Goal: Task Accomplishment & Management: Manage account settings

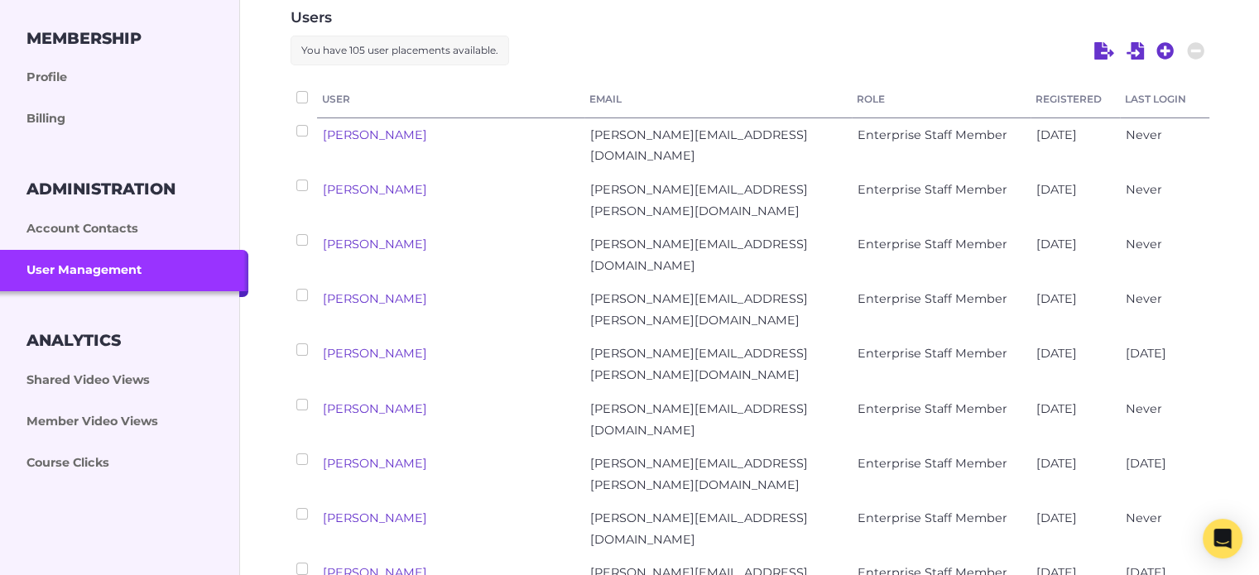
scroll to position [248, 0]
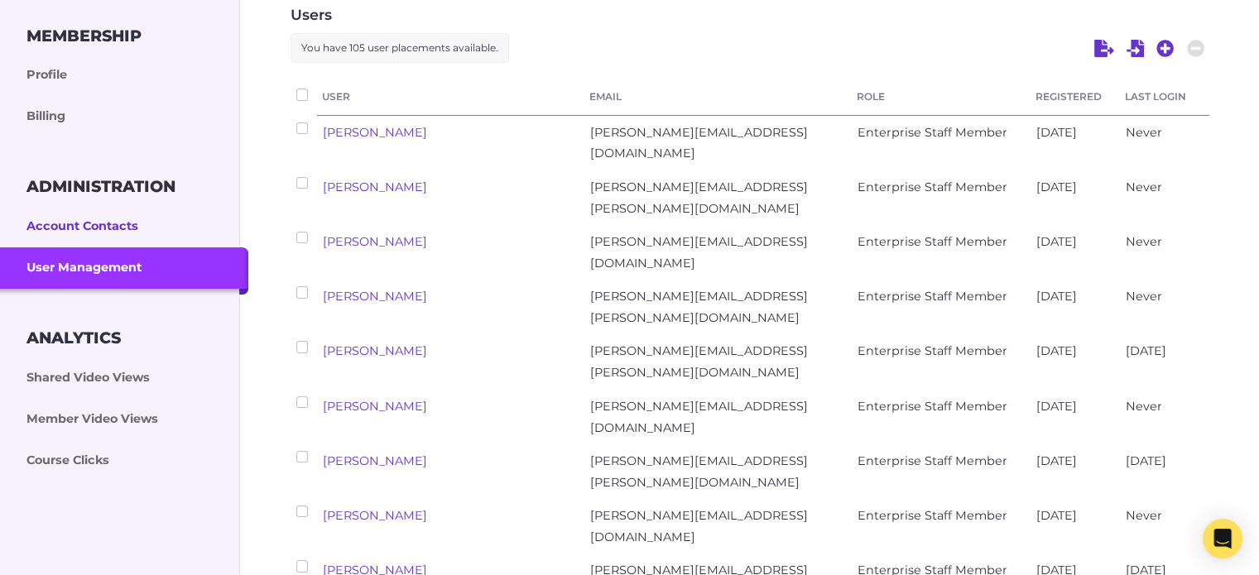
click at [73, 226] on link "Account Contacts" at bounding box center [124, 226] width 248 height 41
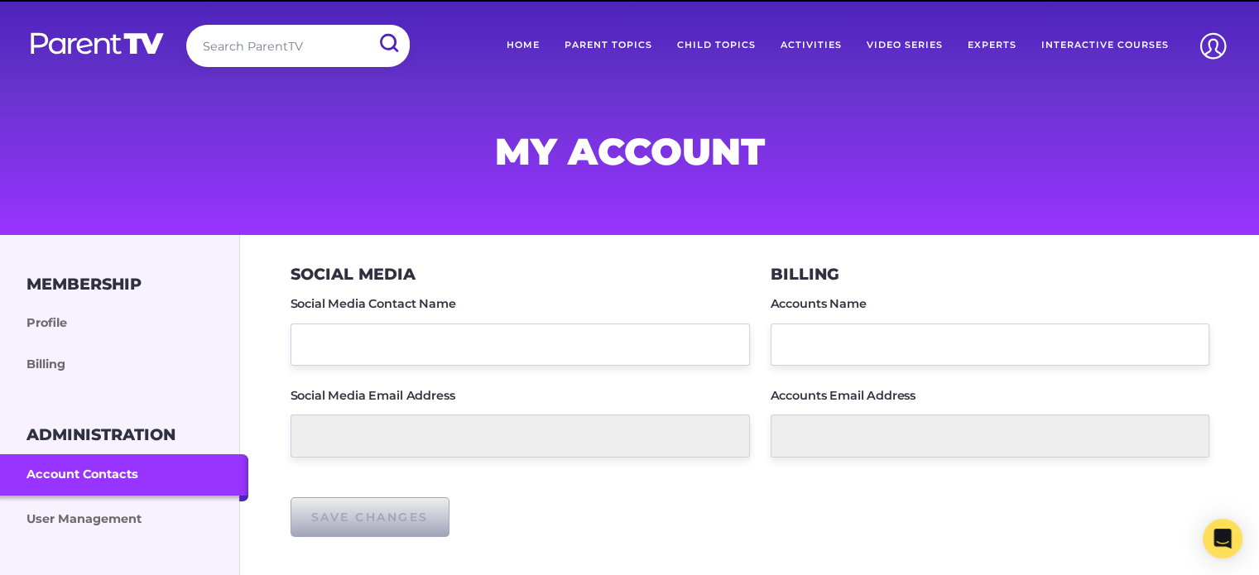
type input "accounts@outbackfutures.org.au"
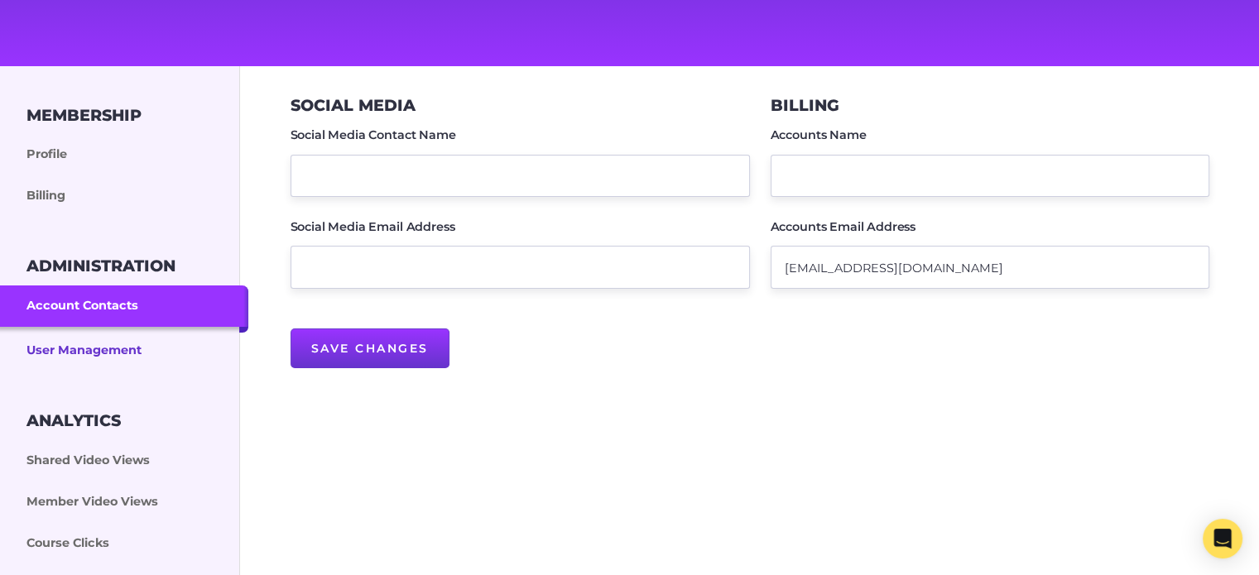
scroll to position [166, 0]
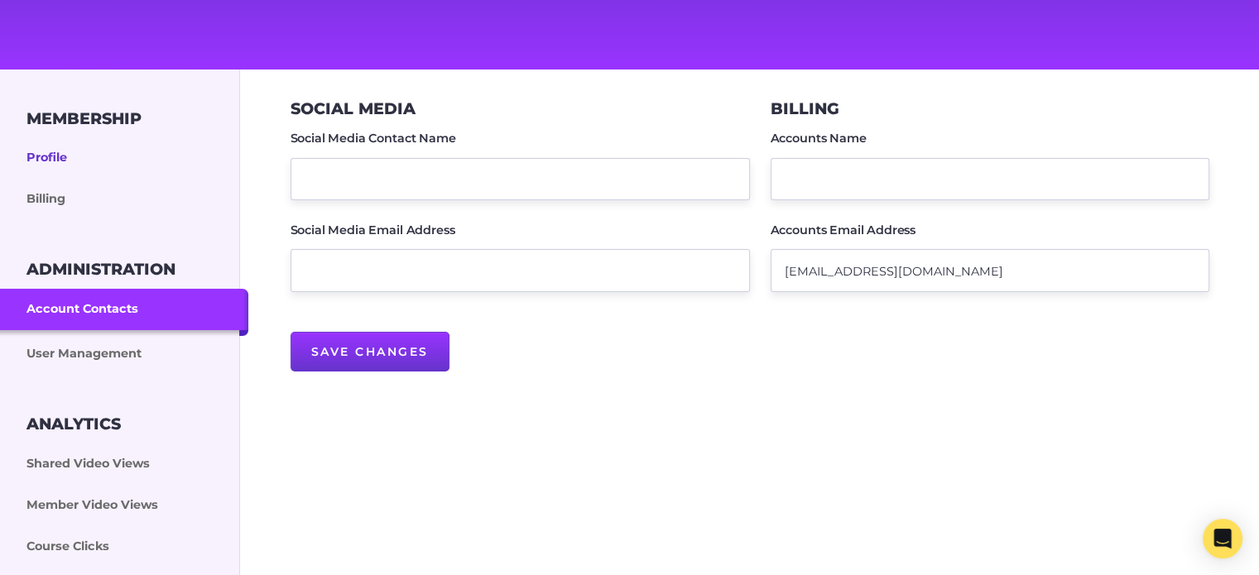
click at [50, 152] on link "Profile" at bounding box center [124, 157] width 248 height 41
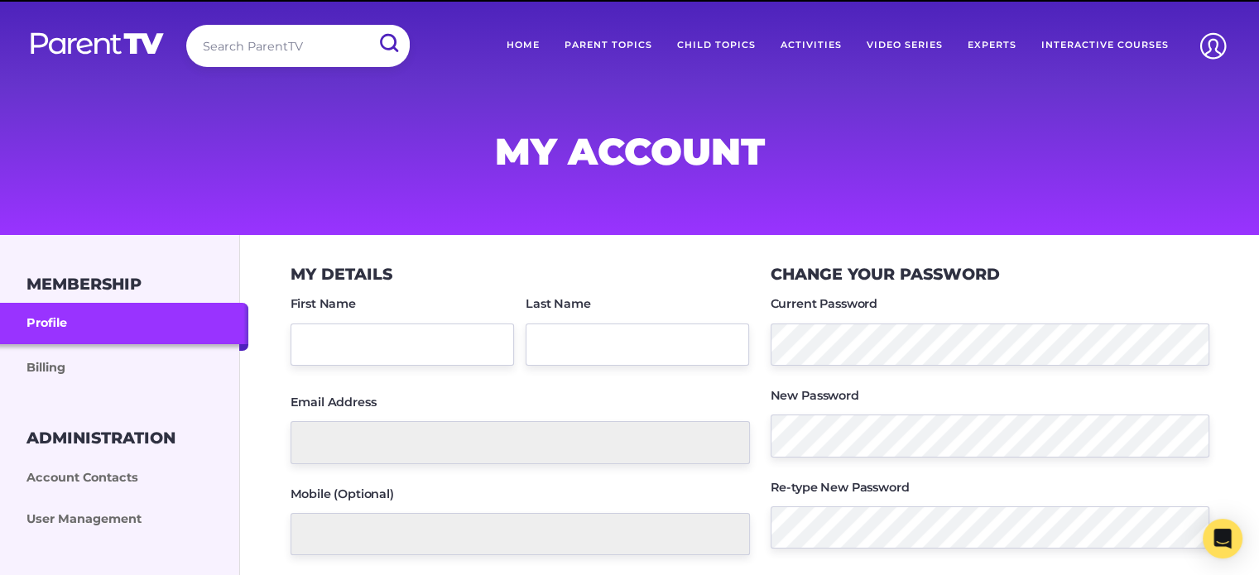
type input "Caroline"
type input "Berry"
type input "caroline.berry@outbackfutures.org.au"
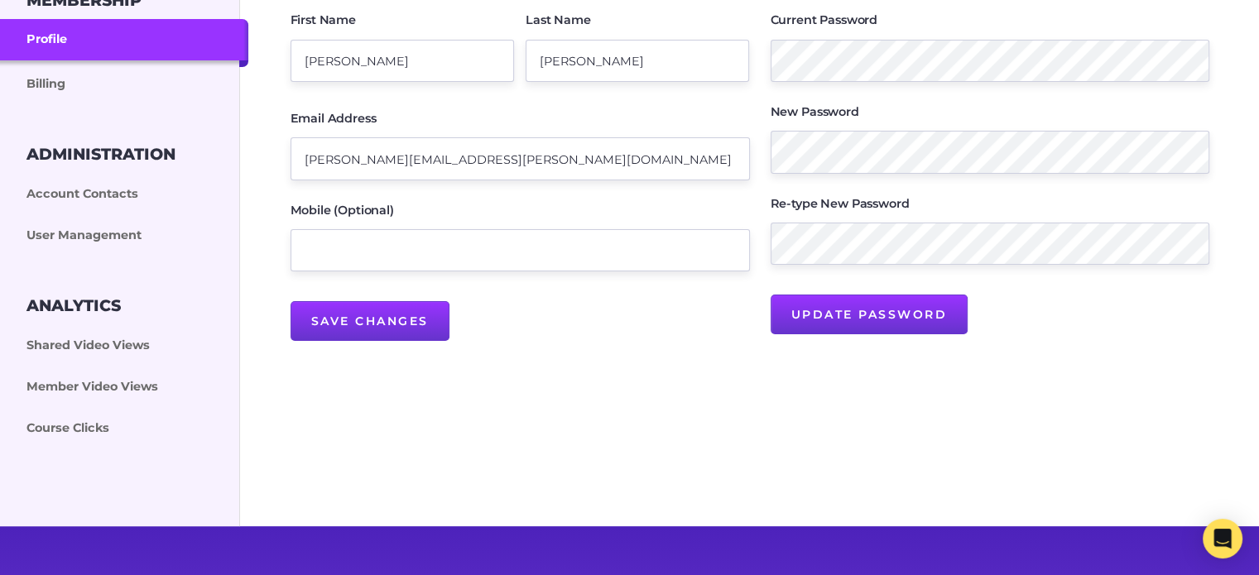
scroll to position [331, 0]
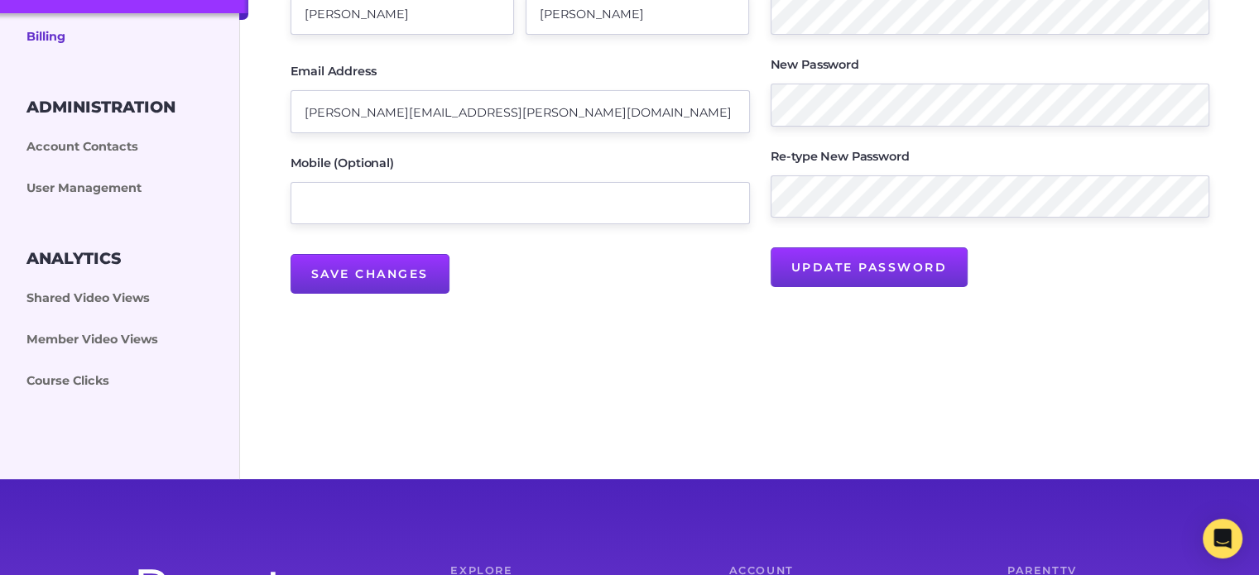
click at [56, 41] on link "Billing" at bounding box center [124, 35] width 248 height 45
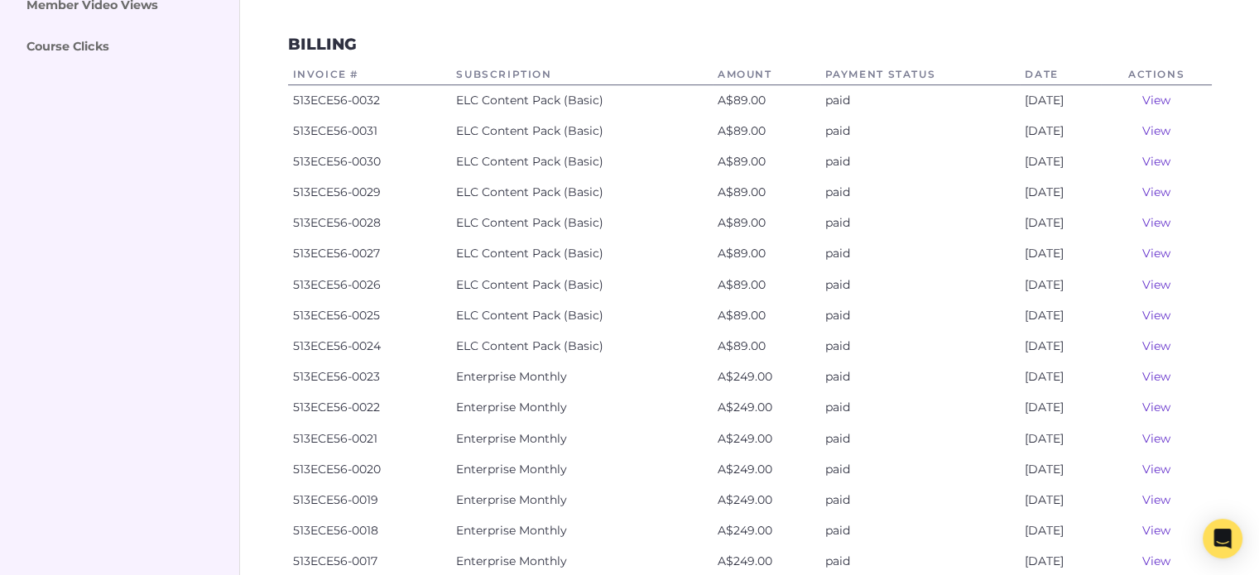
scroll to position [579, 0]
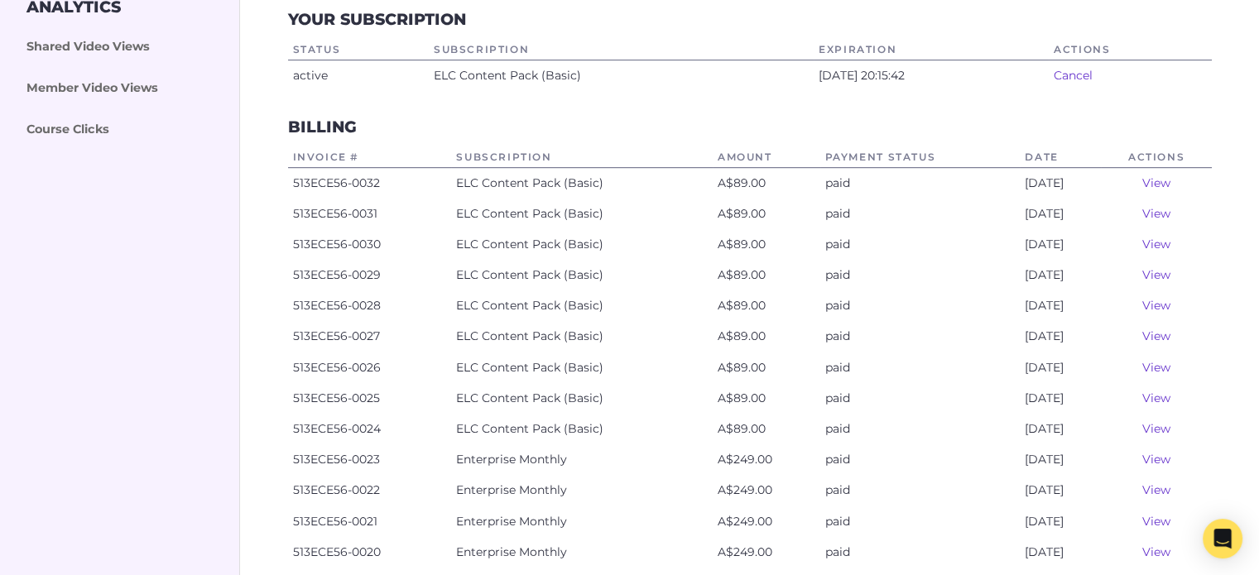
click at [1162, 182] on link "View" at bounding box center [1156, 182] width 28 height 15
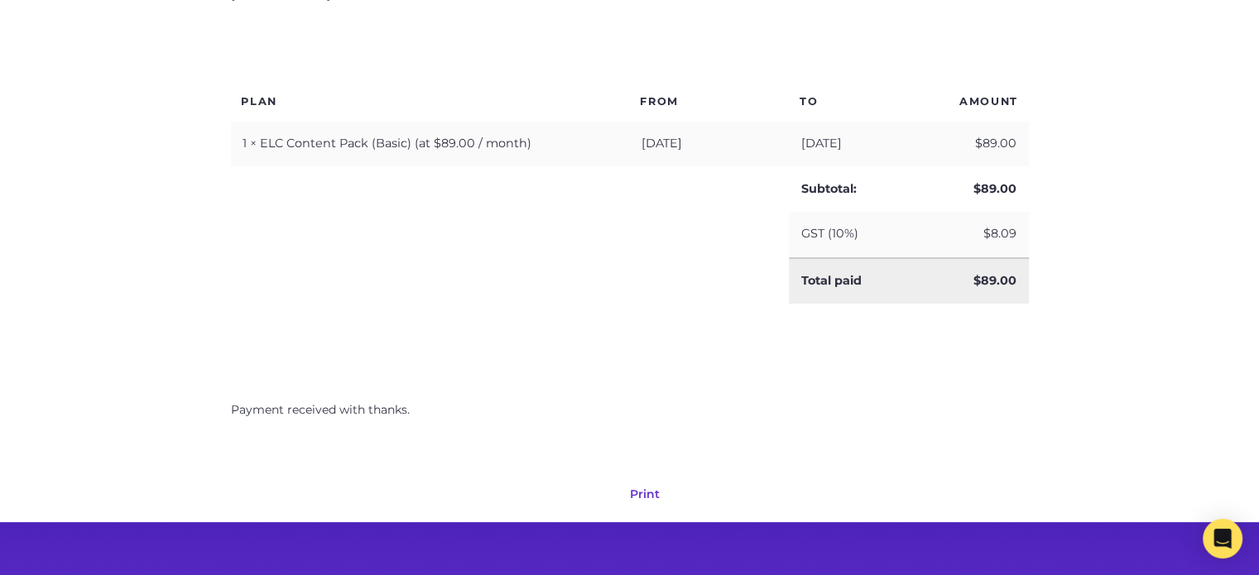
scroll to position [662, 0]
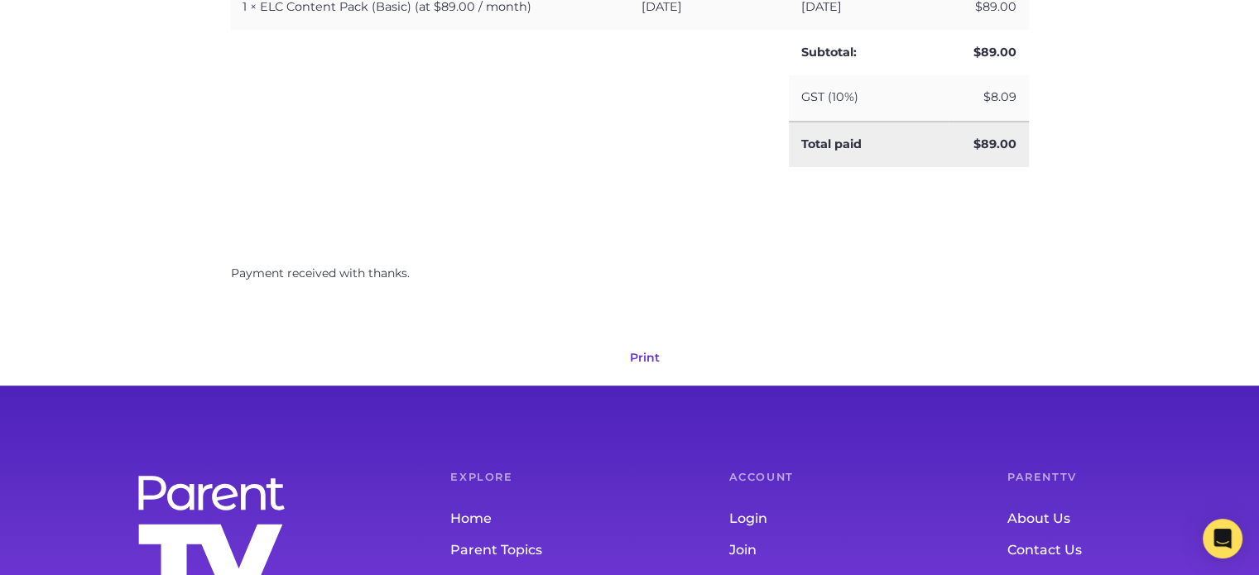
drag, startPoint x: 645, startPoint y: 353, endPoint x: 503, endPoint y: 275, distance: 161.9
click at [645, 353] on link "Print" at bounding box center [645, 357] width 30 height 15
